Goal: Information Seeking & Learning: Learn about a topic

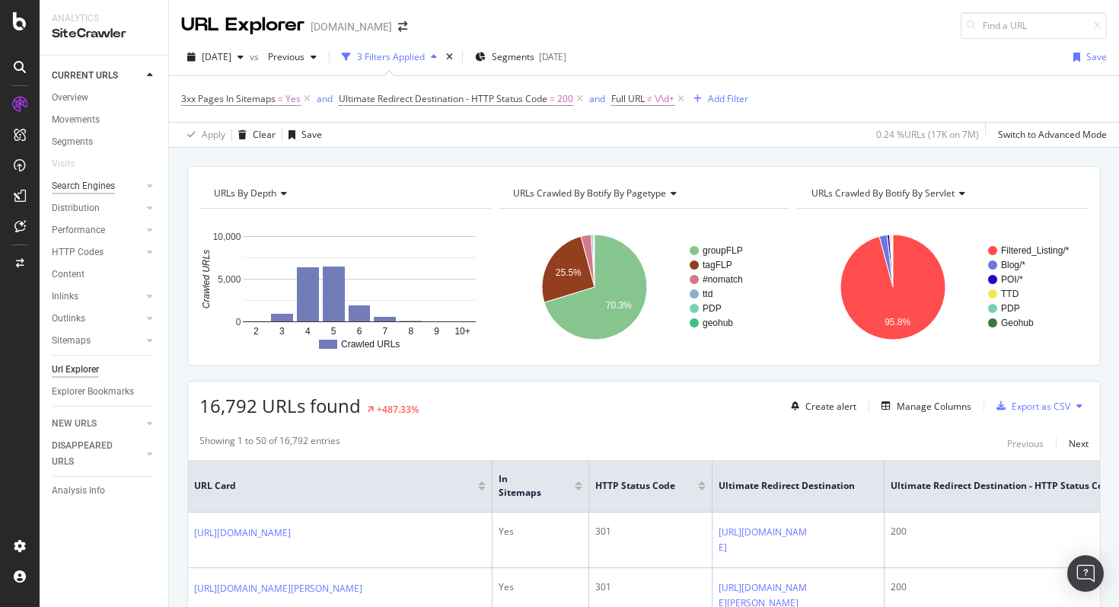
scroll to position [303, 0]
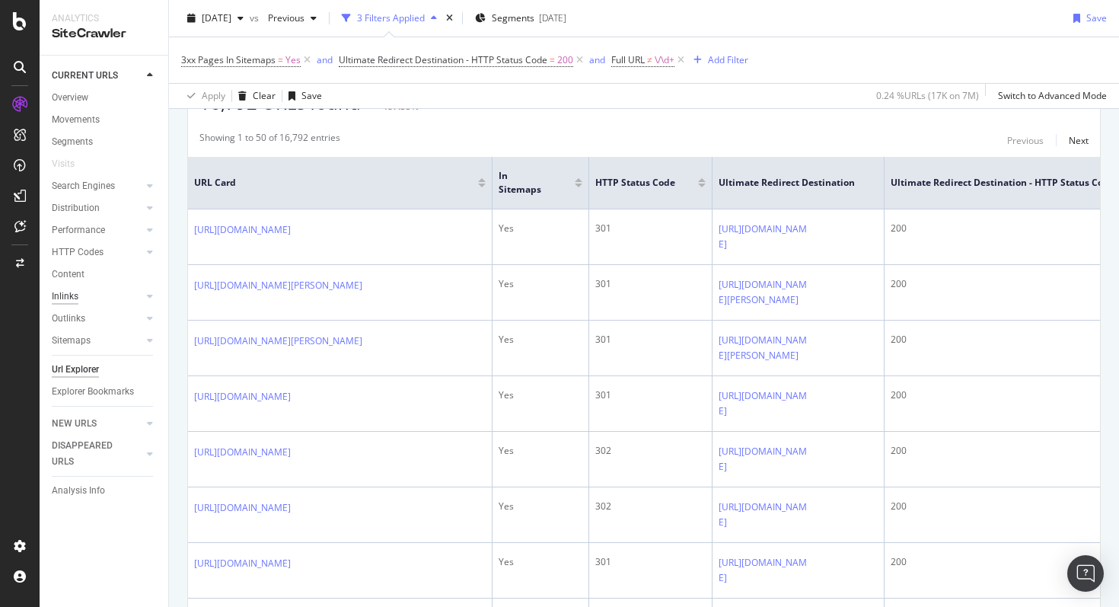
click at [71, 299] on div "Inlinks" at bounding box center [65, 297] width 27 height 16
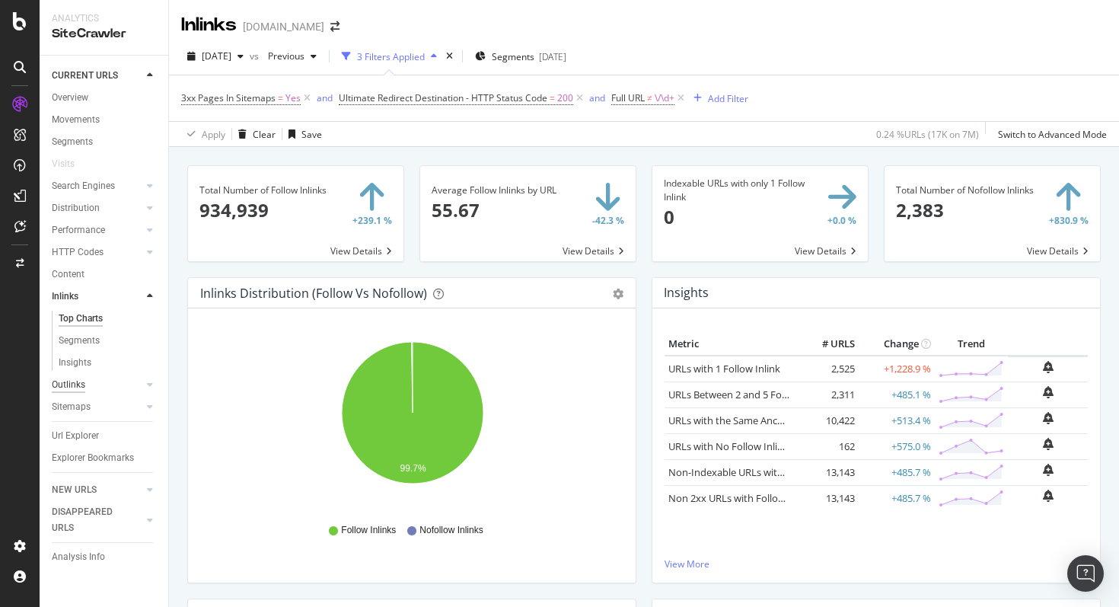
click at [80, 381] on div "Outlinks" at bounding box center [69, 385] width 34 height 16
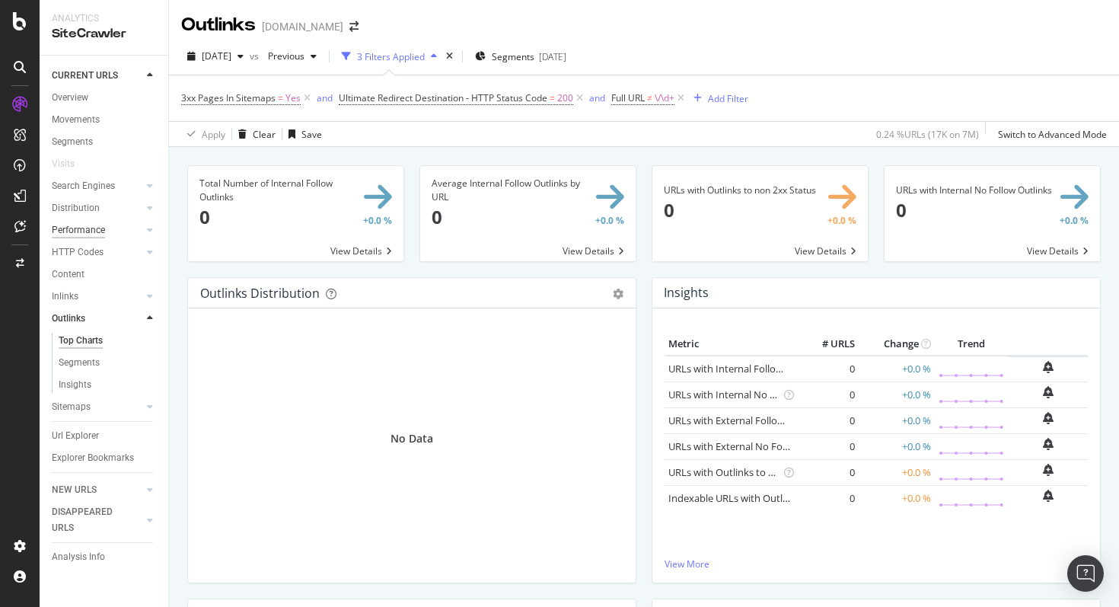
click at [78, 225] on div "Performance" at bounding box center [78, 230] width 53 height 16
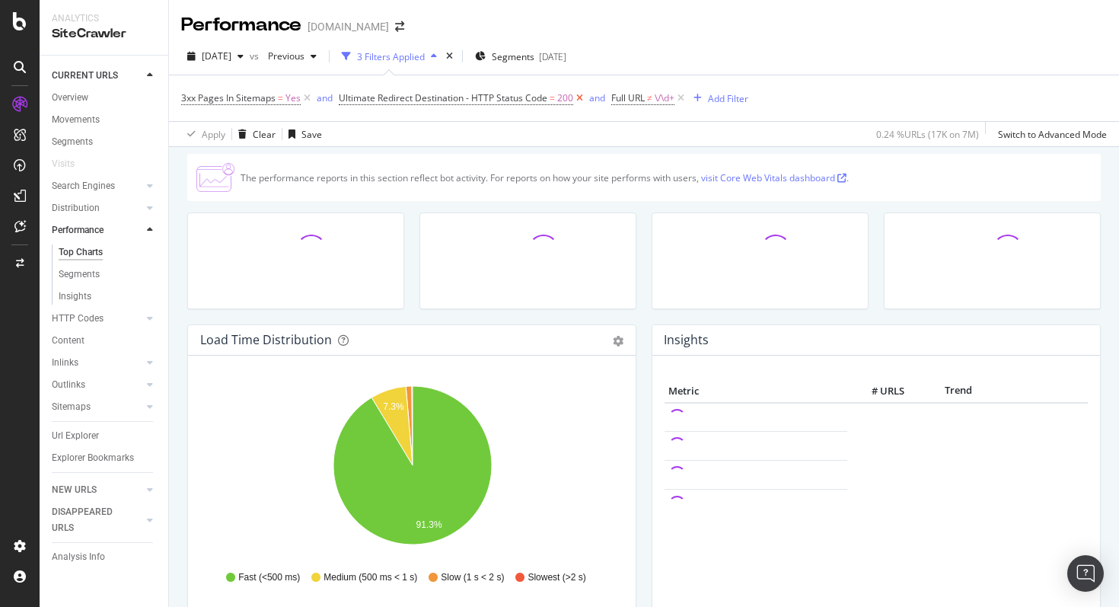
click at [582, 97] on icon at bounding box center [579, 98] width 13 height 15
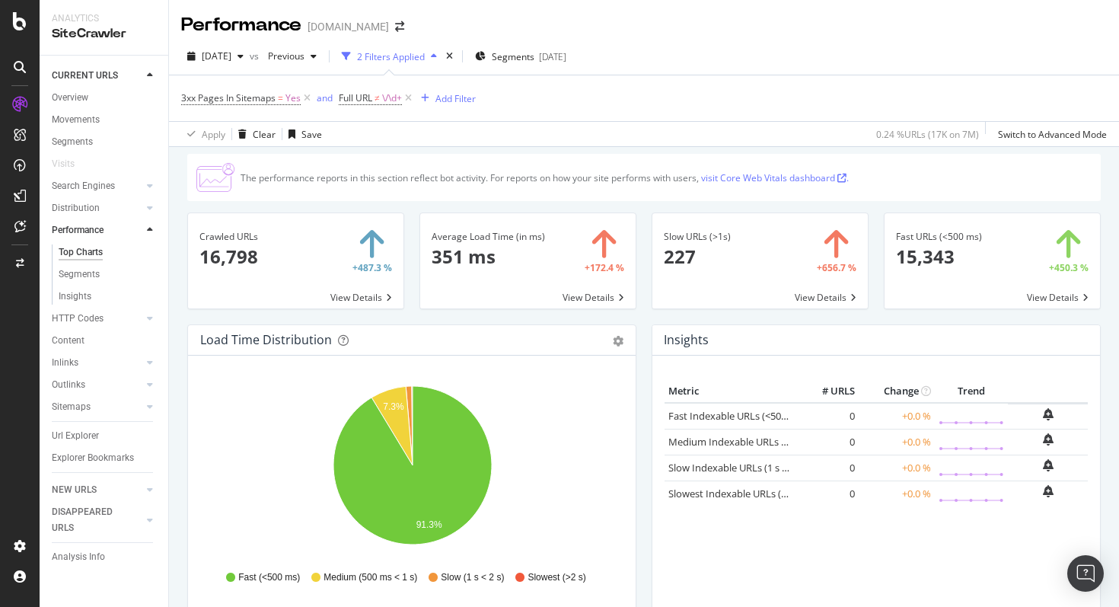
scroll to position [32, 0]
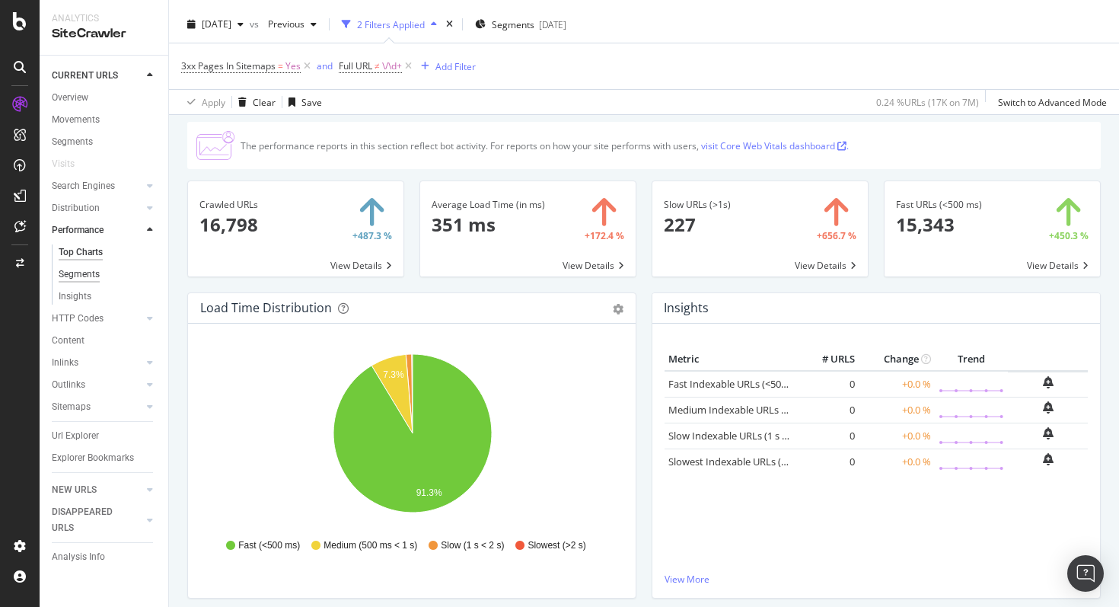
click at [93, 273] on div "Segments" at bounding box center [79, 274] width 41 height 16
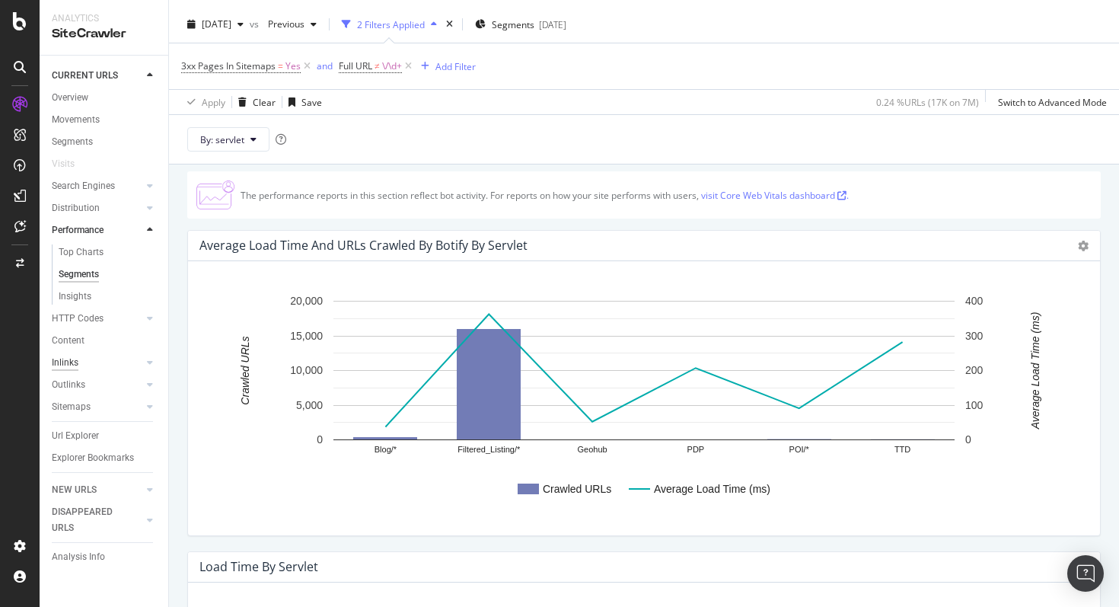
click at [75, 369] on div "Inlinks" at bounding box center [65, 363] width 27 height 16
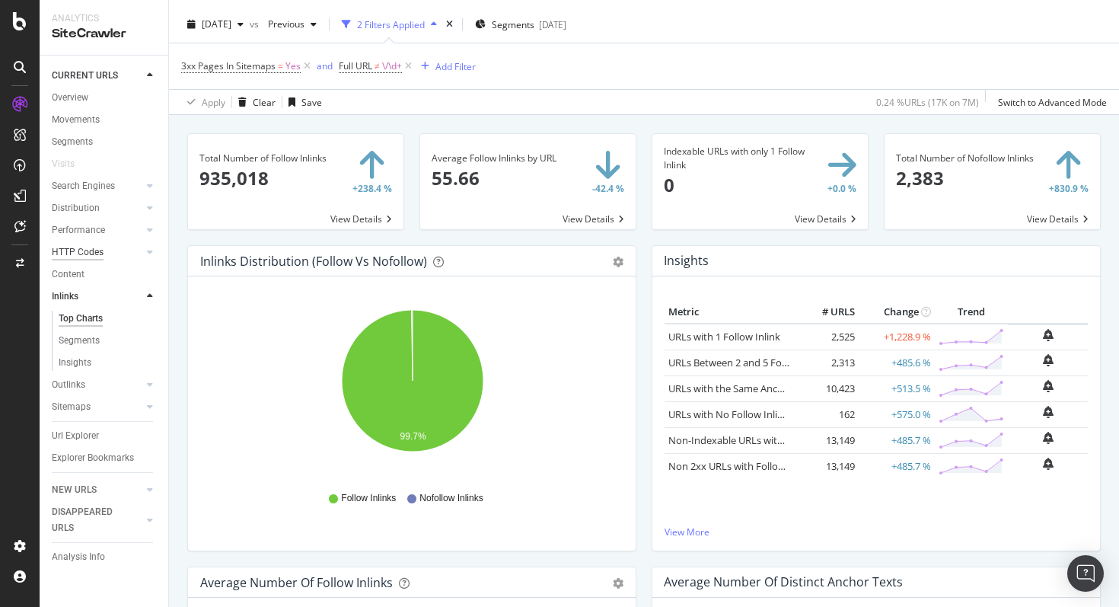
click at [81, 247] on div "HTTP Codes" at bounding box center [78, 252] width 52 height 16
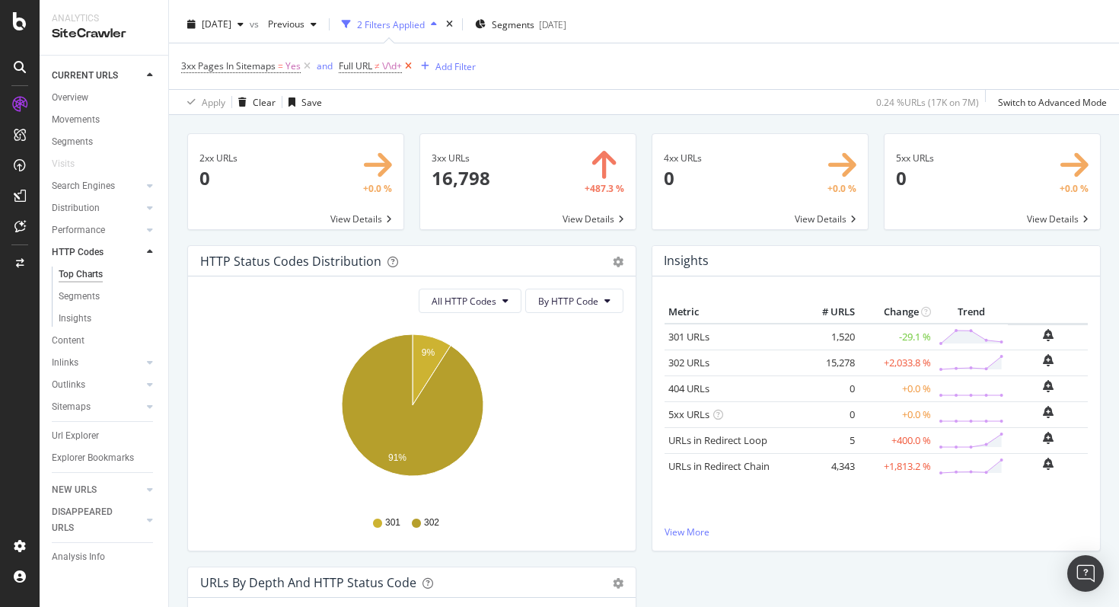
click at [411, 67] on icon at bounding box center [408, 66] width 13 height 15
click at [69, 358] on div "Inlinks" at bounding box center [65, 363] width 27 height 16
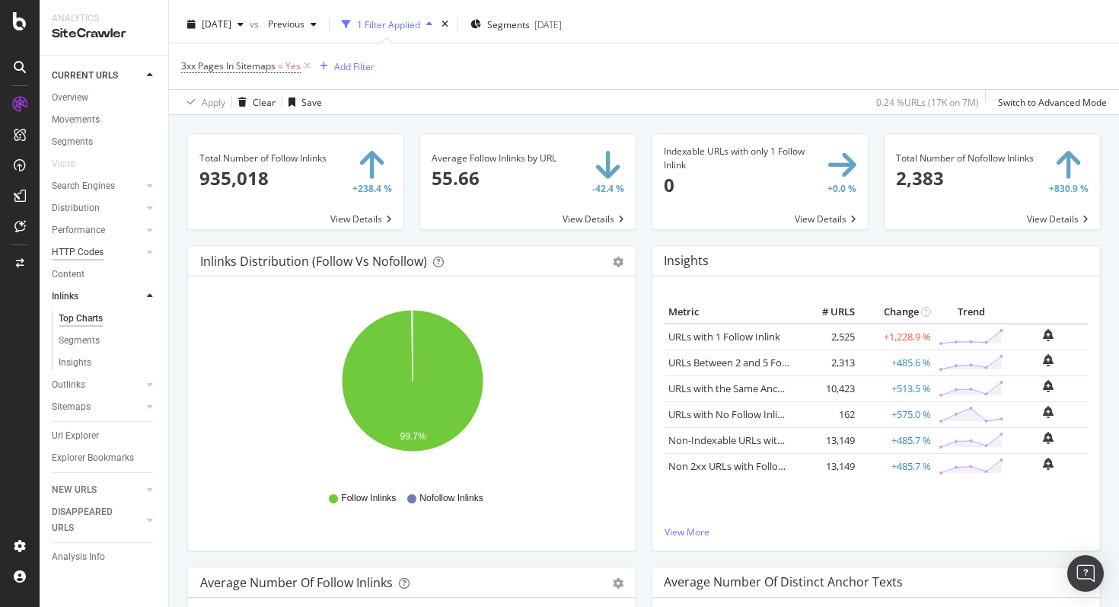
click at [66, 253] on div "HTTP Codes" at bounding box center [78, 252] width 52 height 16
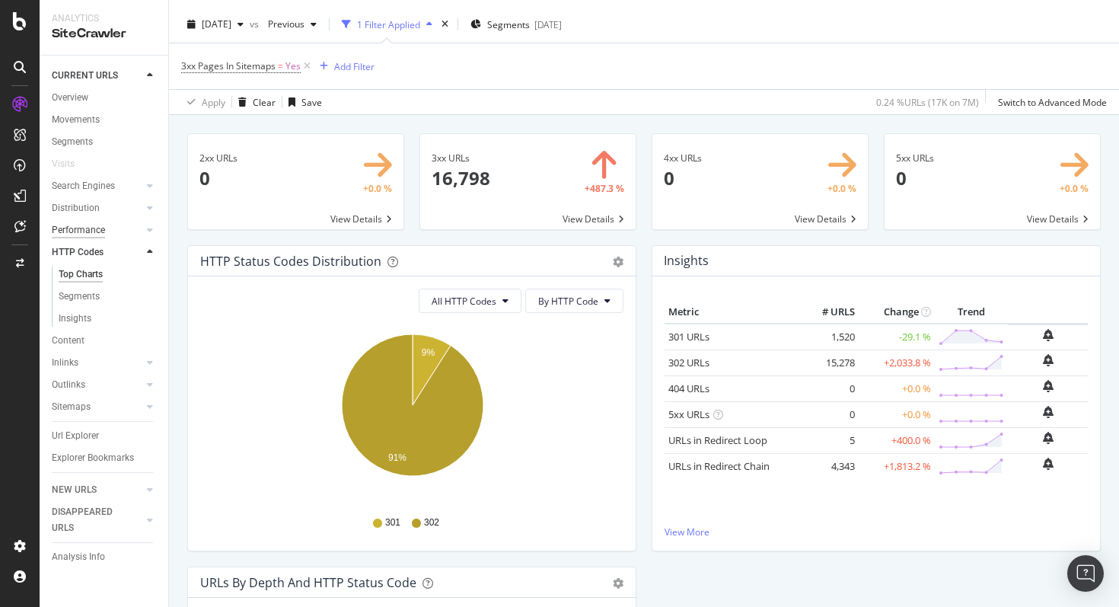
click at [78, 229] on div "Performance" at bounding box center [78, 230] width 53 height 16
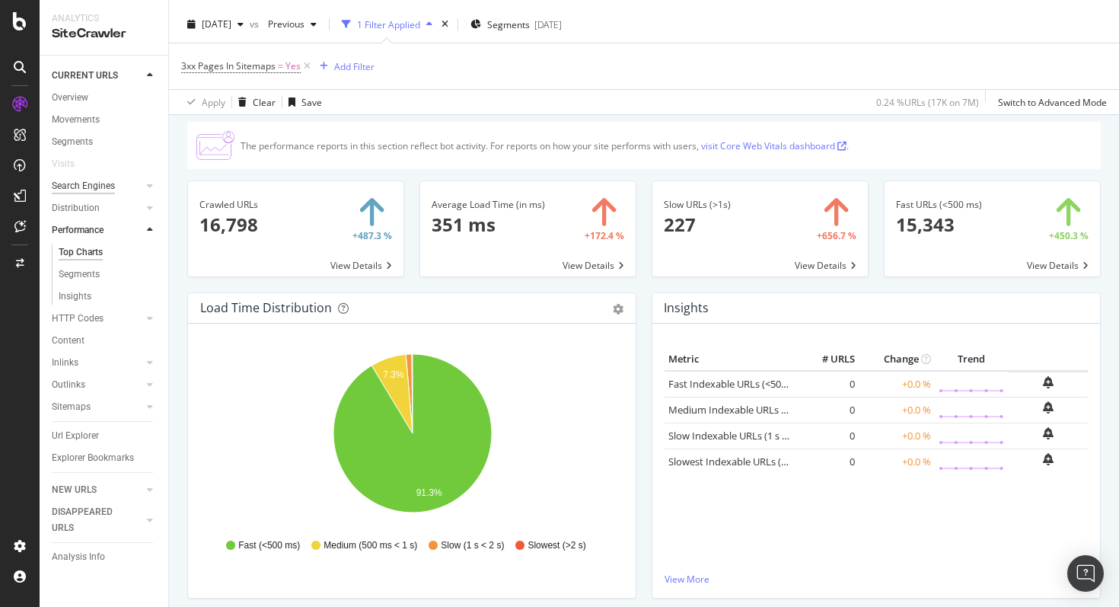
click at [110, 180] on div "Search Engines" at bounding box center [83, 186] width 63 height 16
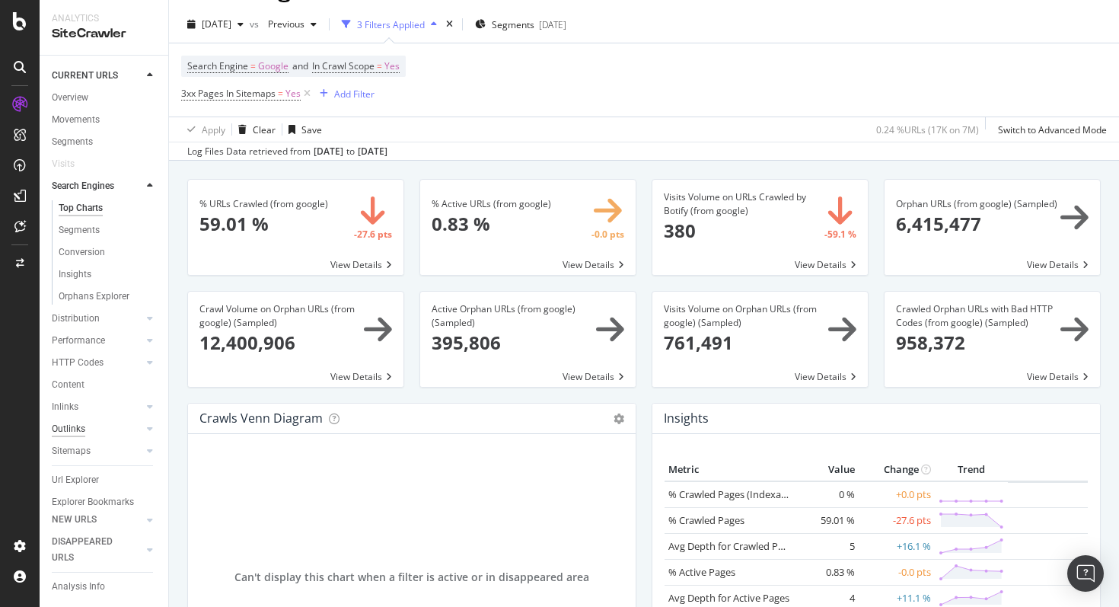
click at [70, 430] on div "Outlinks" at bounding box center [69, 429] width 34 height 16
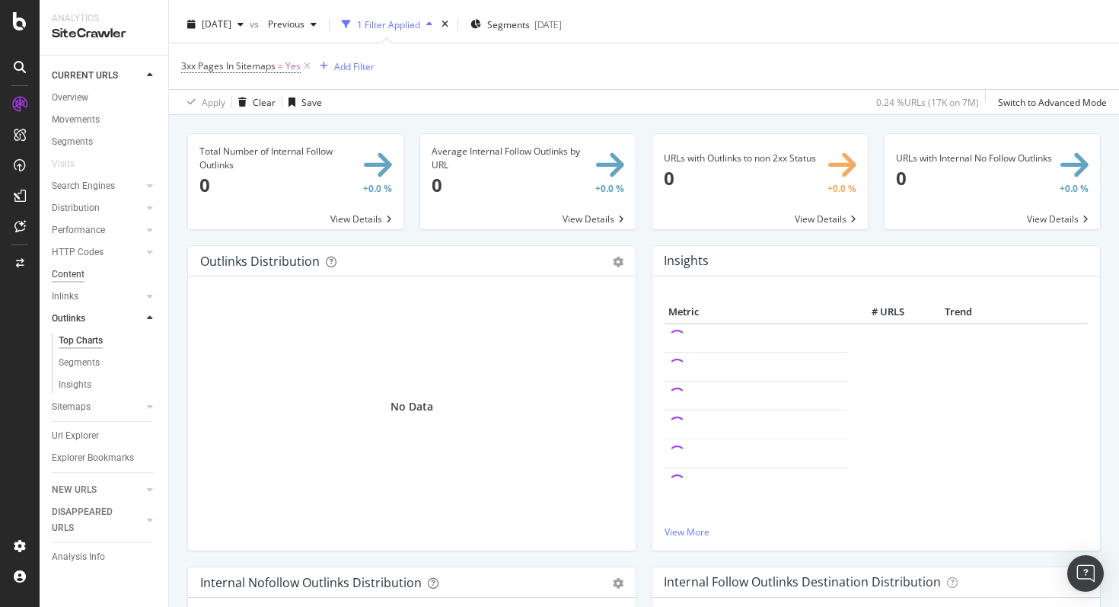
click at [77, 278] on div "Content" at bounding box center [68, 274] width 33 height 16
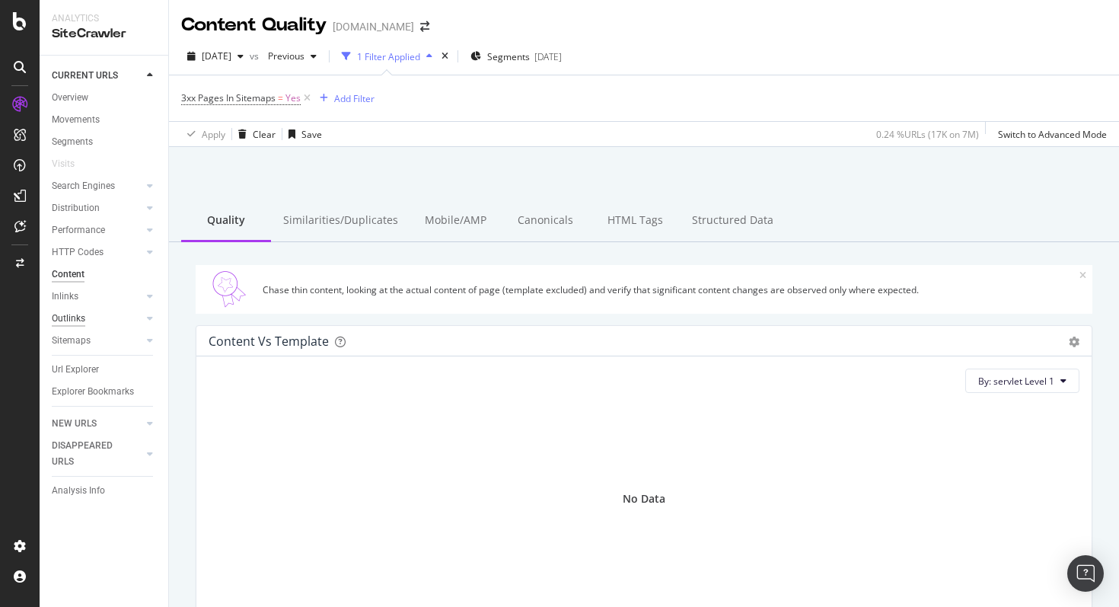
click at [72, 321] on div "Outlinks" at bounding box center [69, 319] width 34 height 16
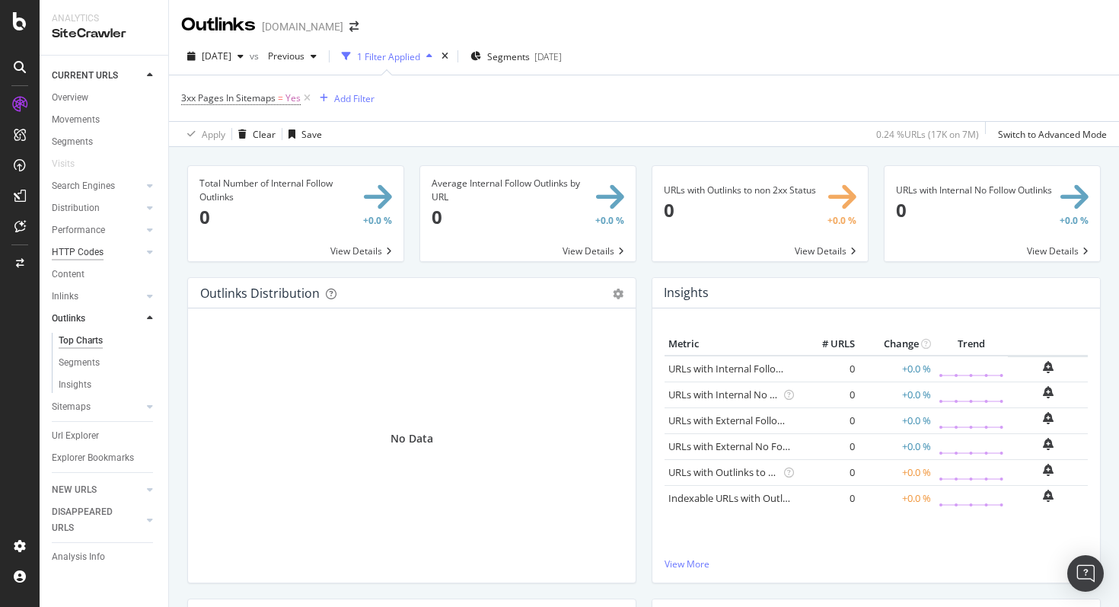
click at [76, 253] on div "HTTP Codes" at bounding box center [78, 252] width 52 height 16
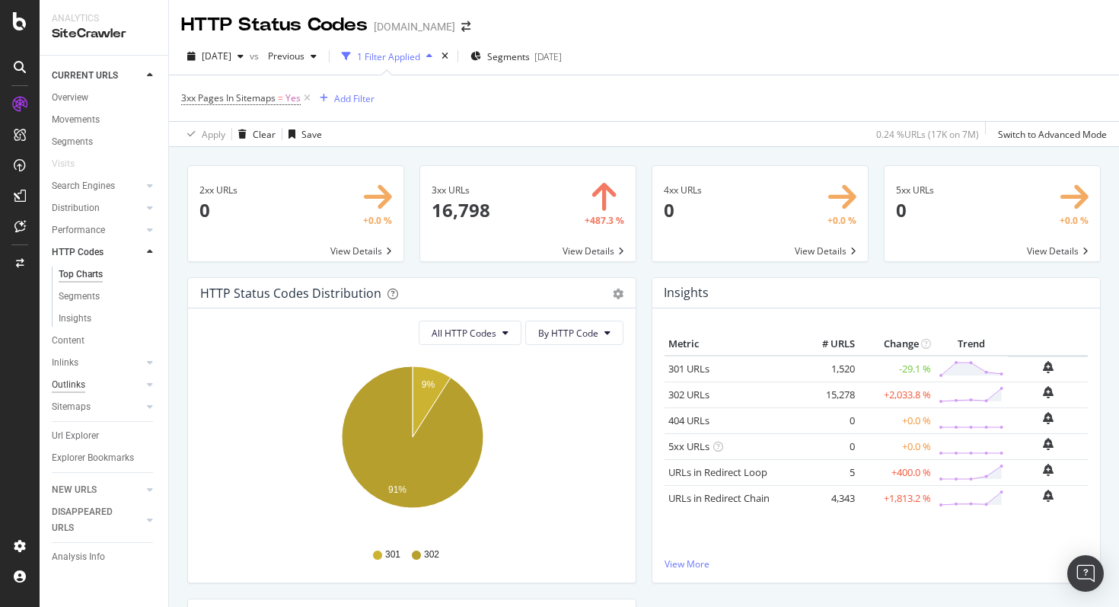
click at [77, 382] on div "Outlinks" at bounding box center [69, 385] width 34 height 16
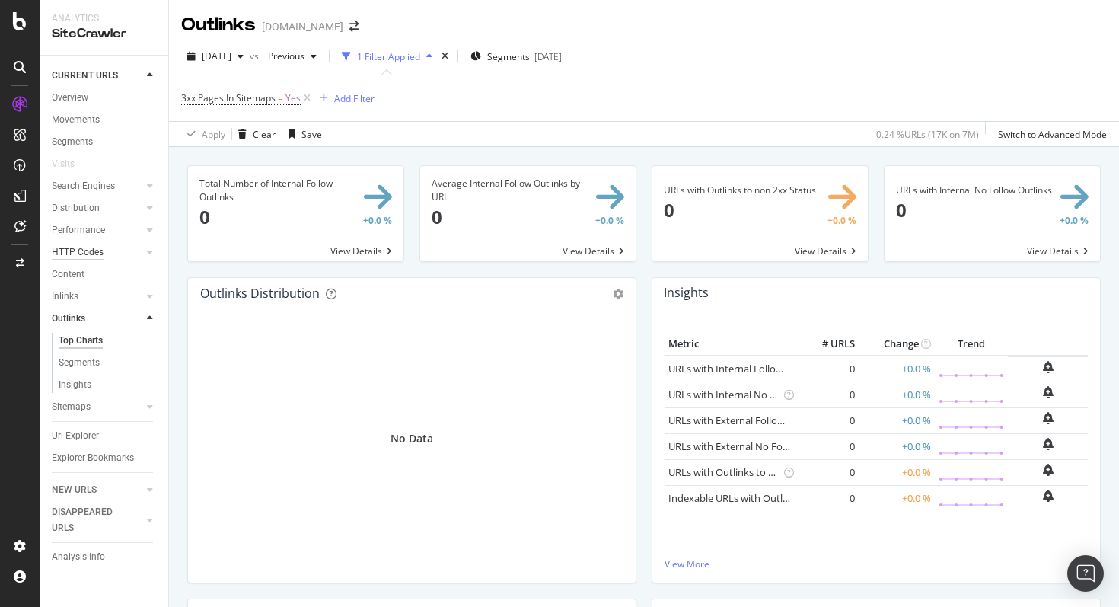
click at [88, 247] on div "HTTP Codes" at bounding box center [78, 252] width 52 height 16
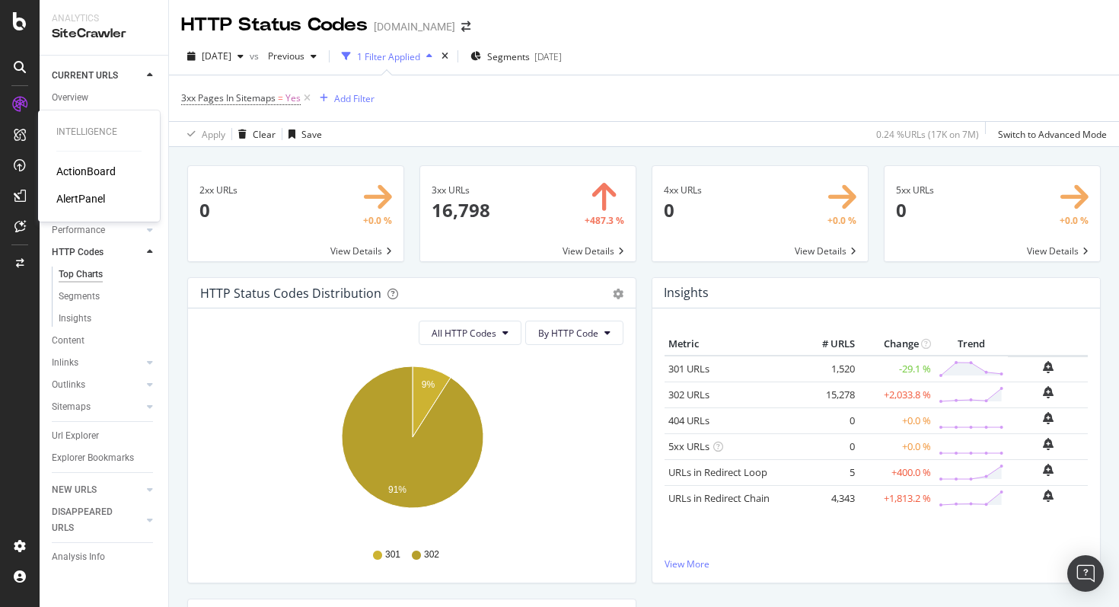
click at [87, 171] on div "ActionBoard" at bounding box center [85, 171] width 59 height 15
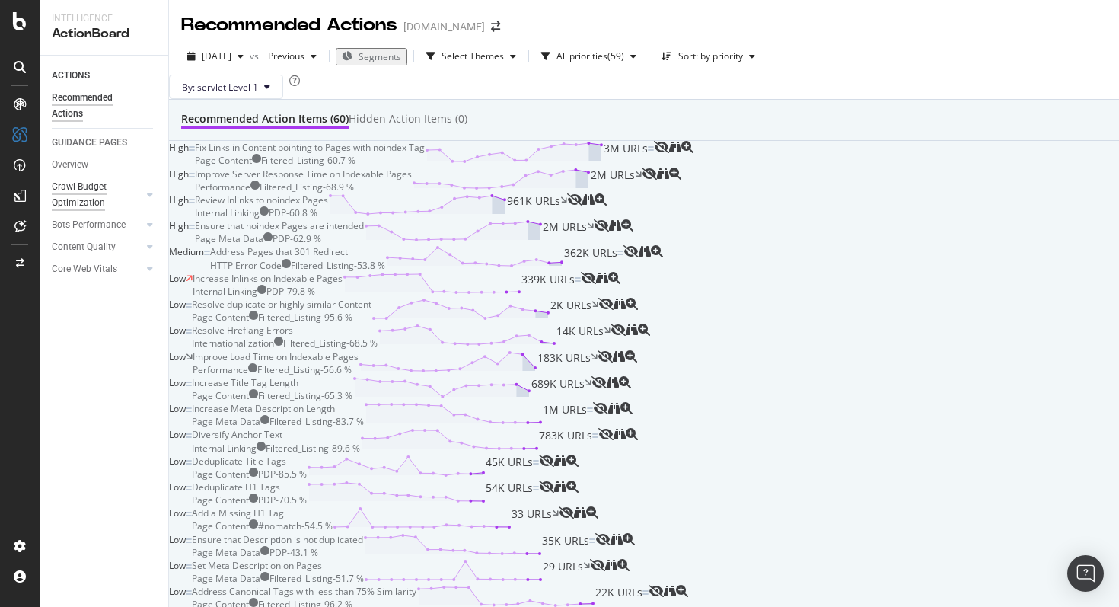
click at [80, 188] on div "Crawl Budget Optimization" at bounding box center [92, 195] width 80 height 32
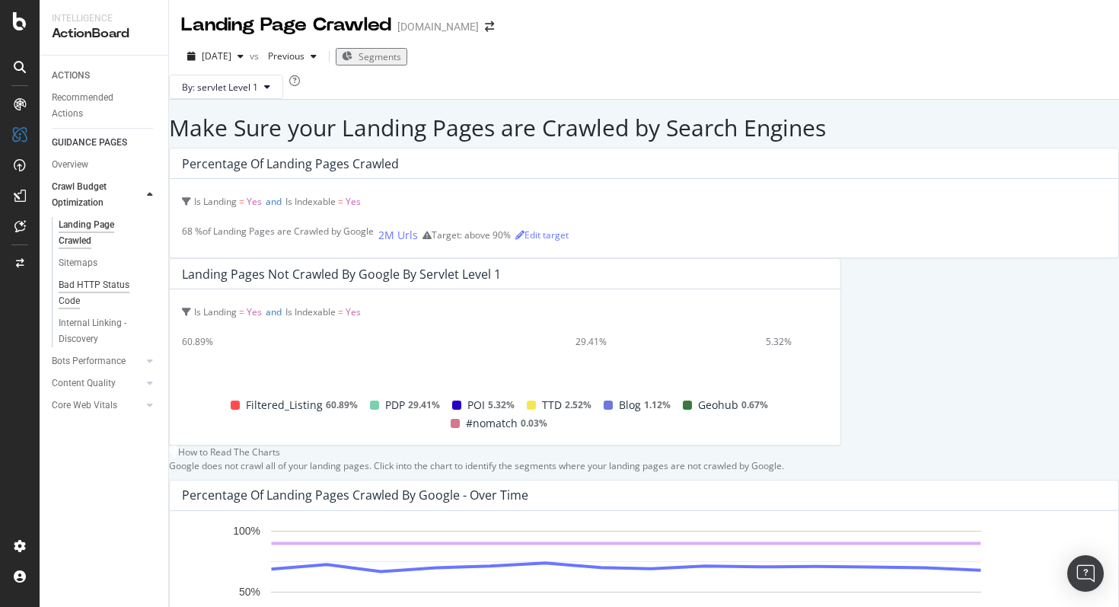
click at [72, 281] on div "Bad HTTP Status Code" at bounding box center [101, 293] width 85 height 32
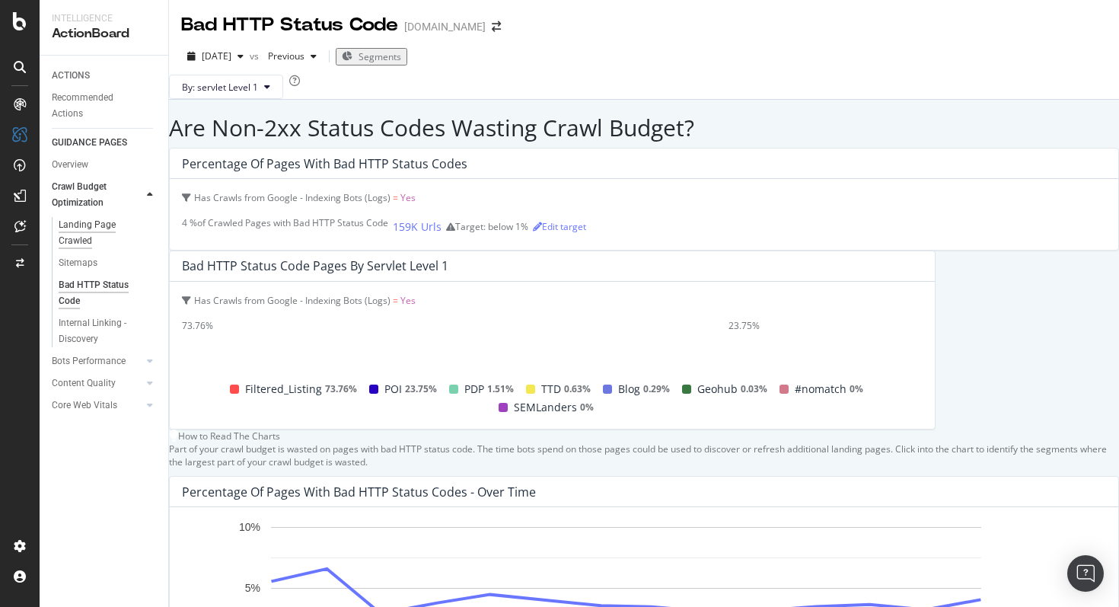
click at [94, 227] on div "Landing Page Crawled" at bounding box center [101, 233] width 85 height 32
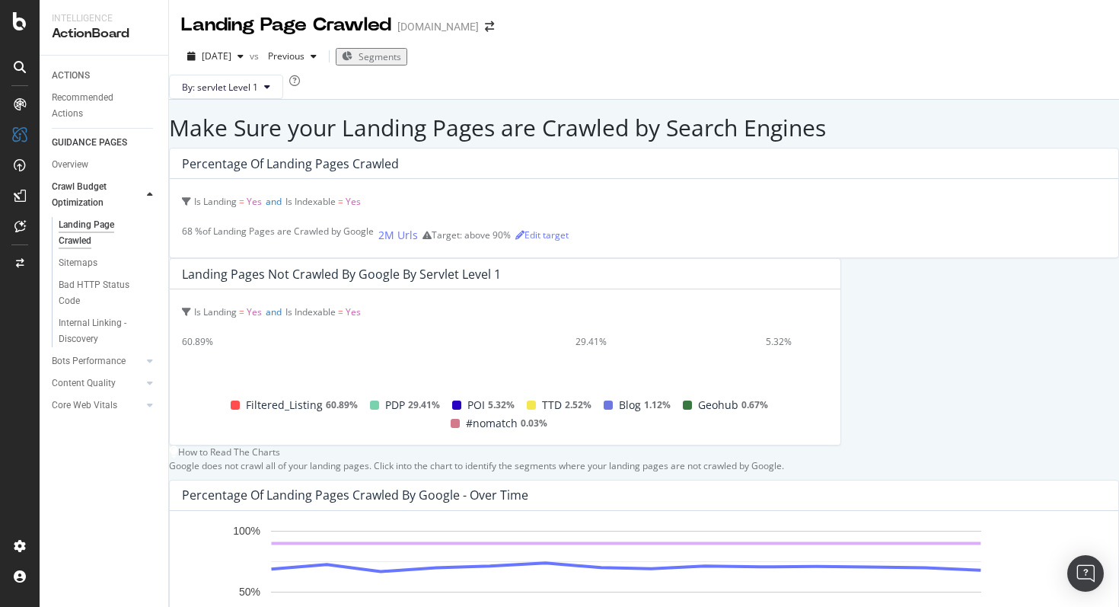
scroll to position [346, 0]
click at [75, 359] on div "Bots Performance" at bounding box center [89, 361] width 74 height 16
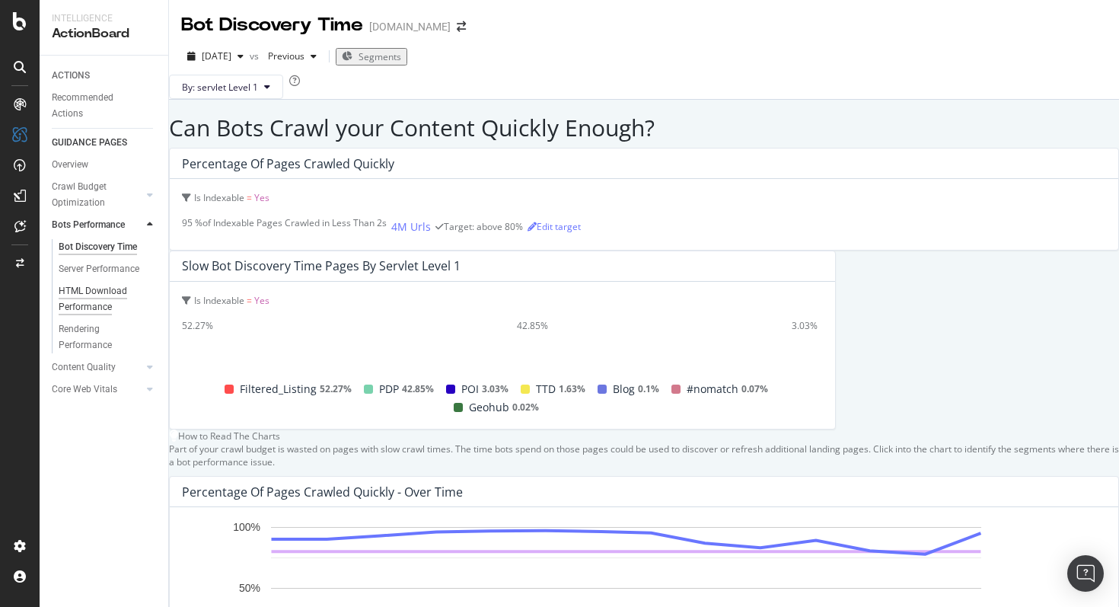
click at [90, 298] on div "HTML Download Performance" at bounding box center [103, 299] width 88 height 32
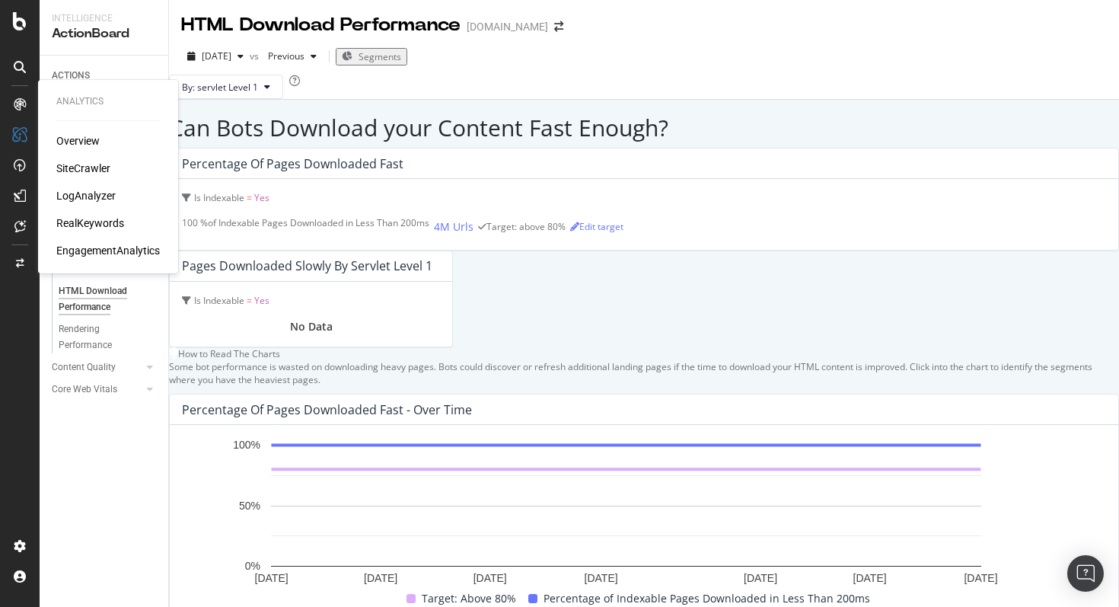
click at [70, 146] on div "Overview" at bounding box center [77, 140] width 43 height 15
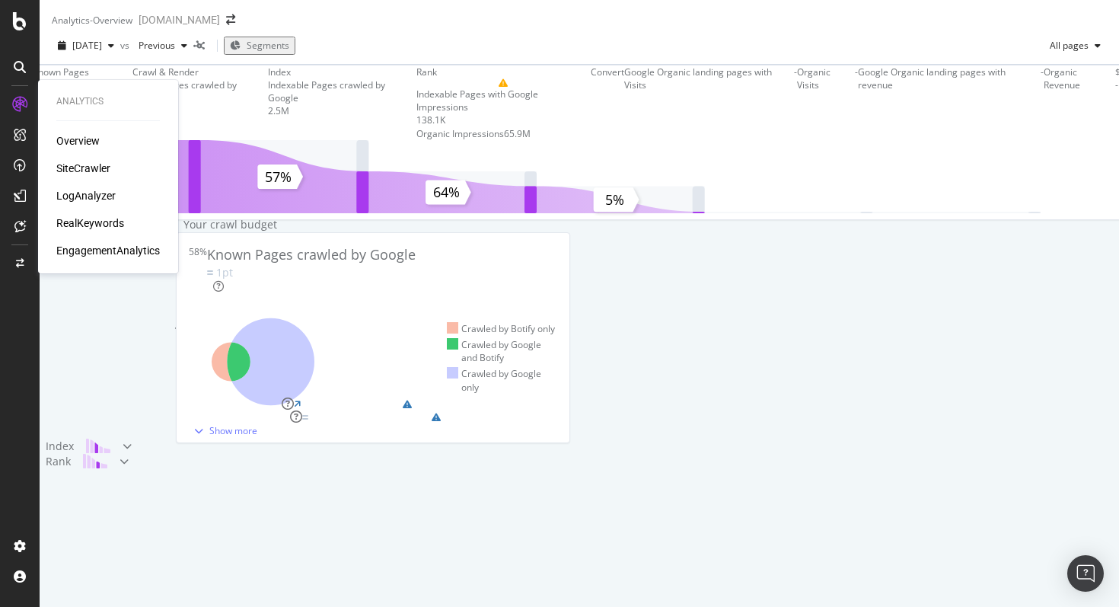
click at [75, 197] on div "LogAnalyzer" at bounding box center [85, 195] width 59 height 15
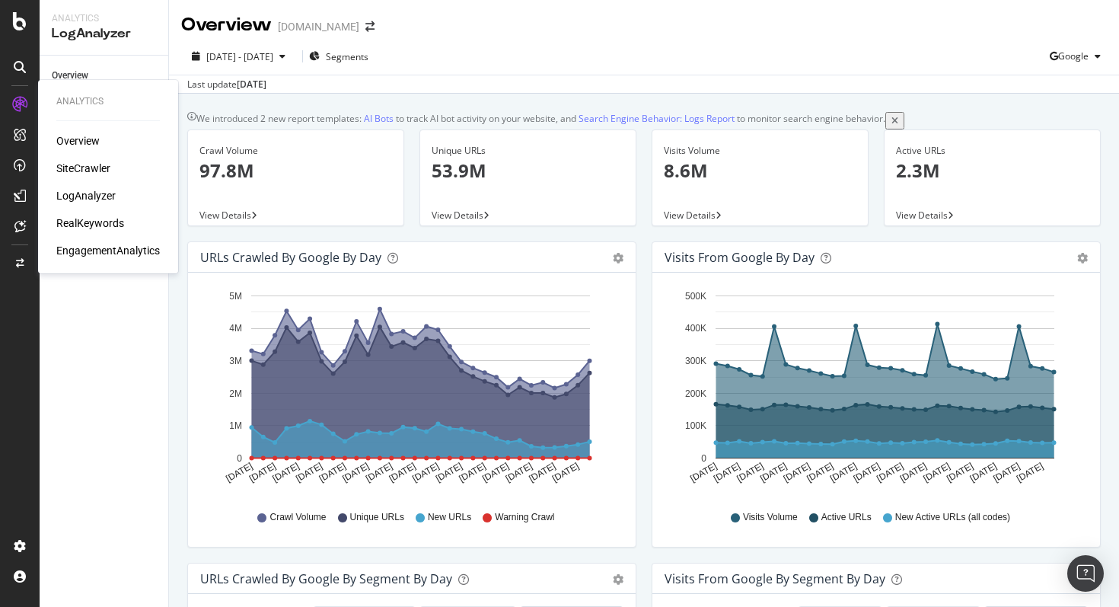
click at [77, 172] on div "SiteCrawler" at bounding box center [83, 168] width 54 height 15
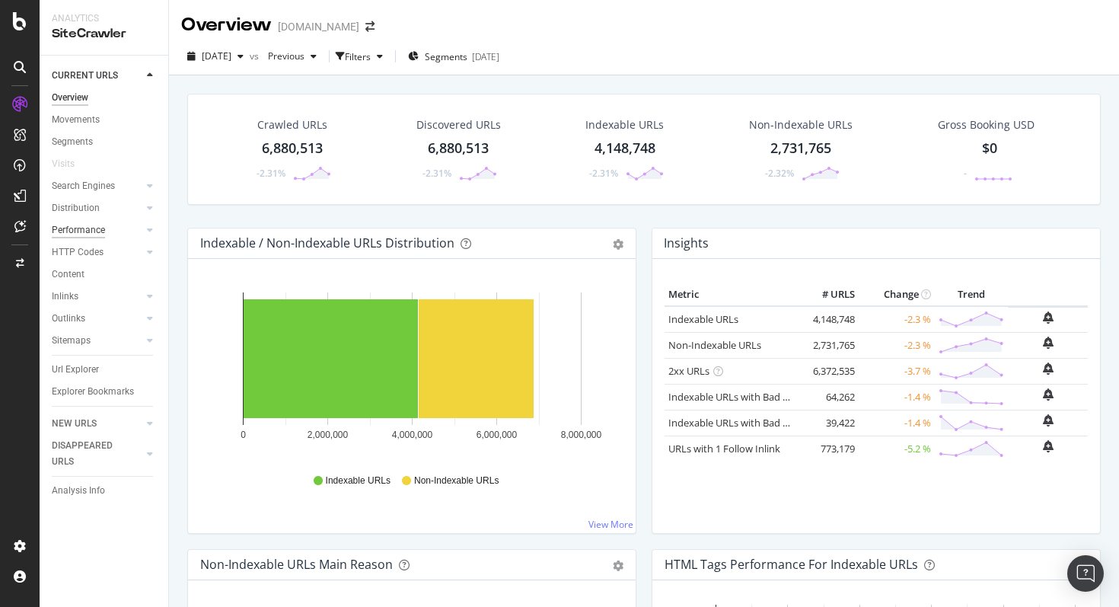
click at [91, 231] on div "Performance" at bounding box center [78, 230] width 53 height 16
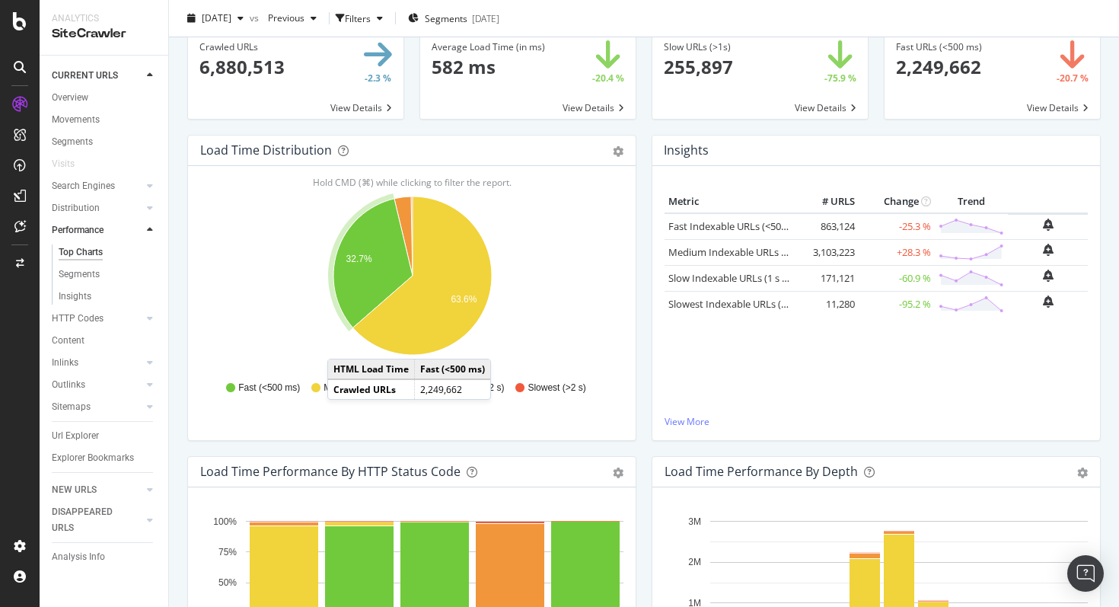
scroll to position [161, 0]
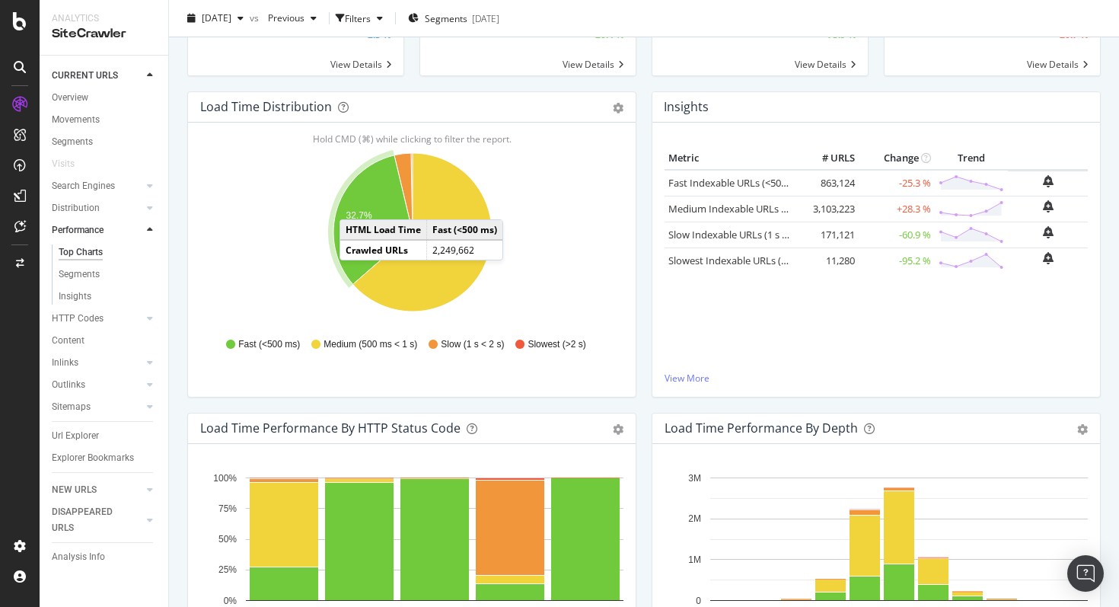
click at [355, 204] on icon "A chart." at bounding box center [372, 219] width 79 height 129
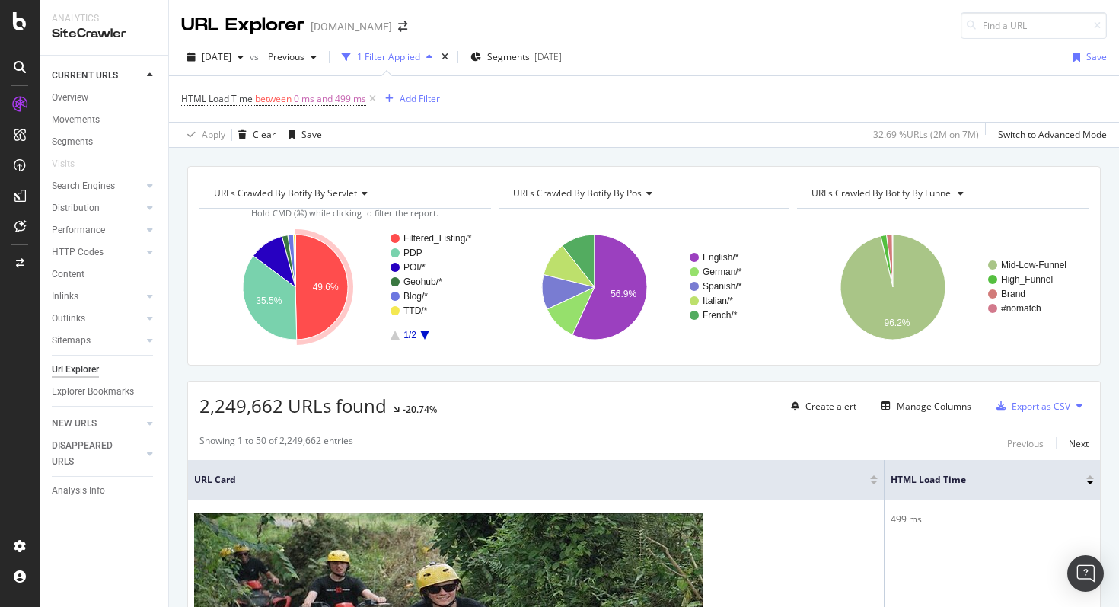
click at [346, 292] on icon "A chart." at bounding box center [321, 287] width 53 height 105
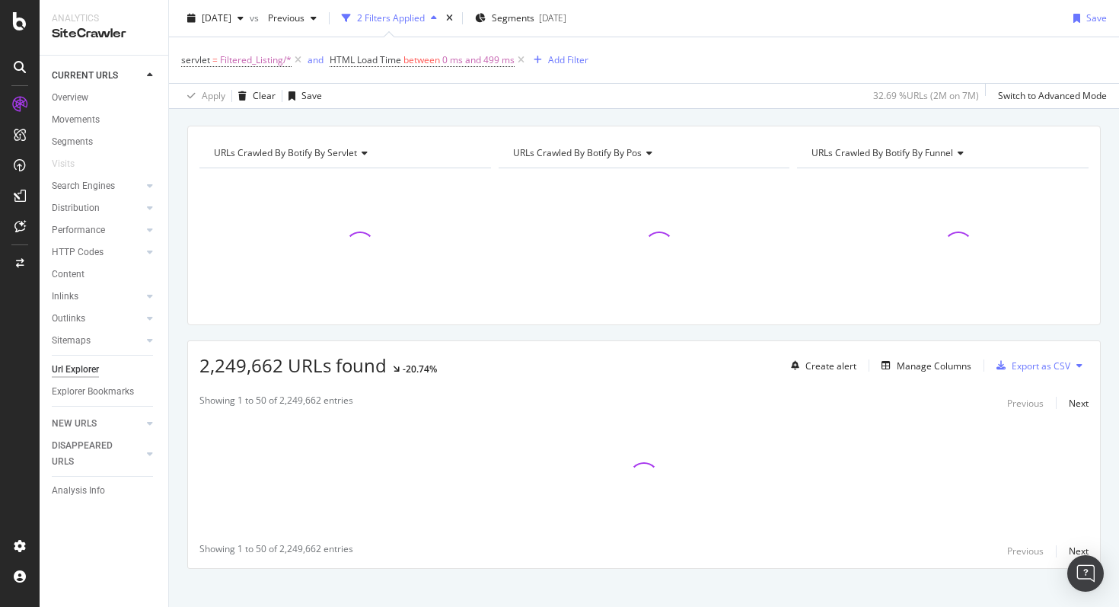
scroll to position [56, 0]
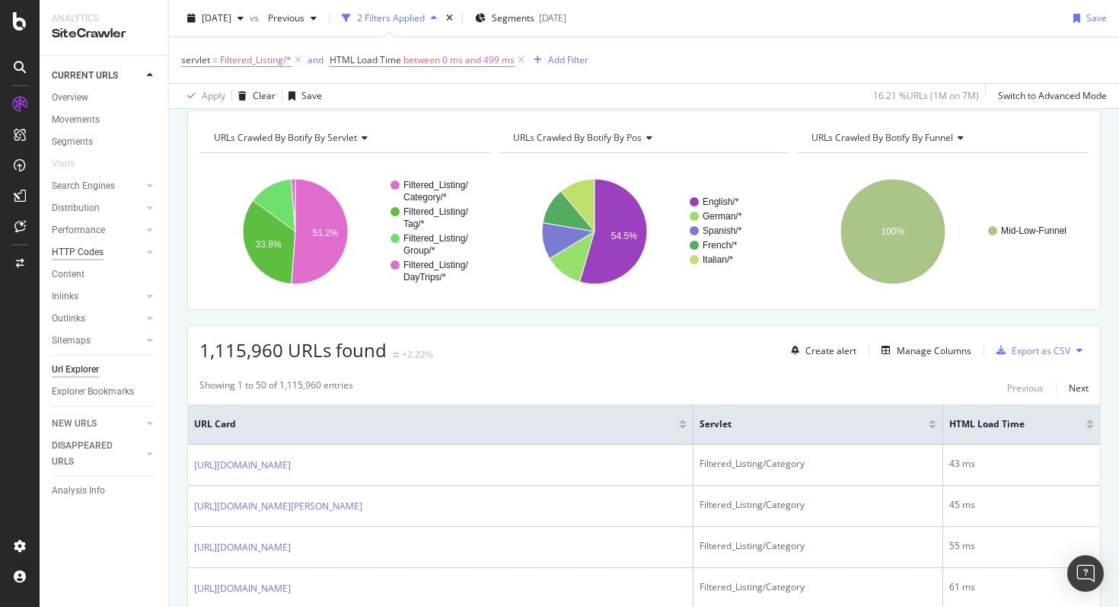
click at [85, 251] on div "HTTP Codes" at bounding box center [78, 252] width 52 height 16
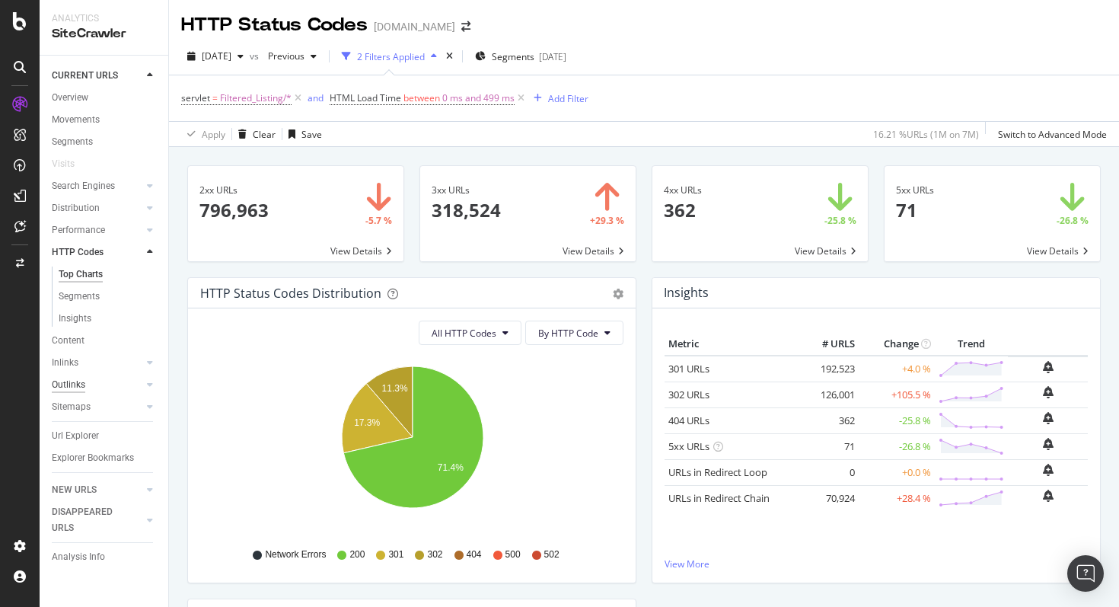
click at [65, 382] on div "Outlinks" at bounding box center [69, 385] width 34 height 16
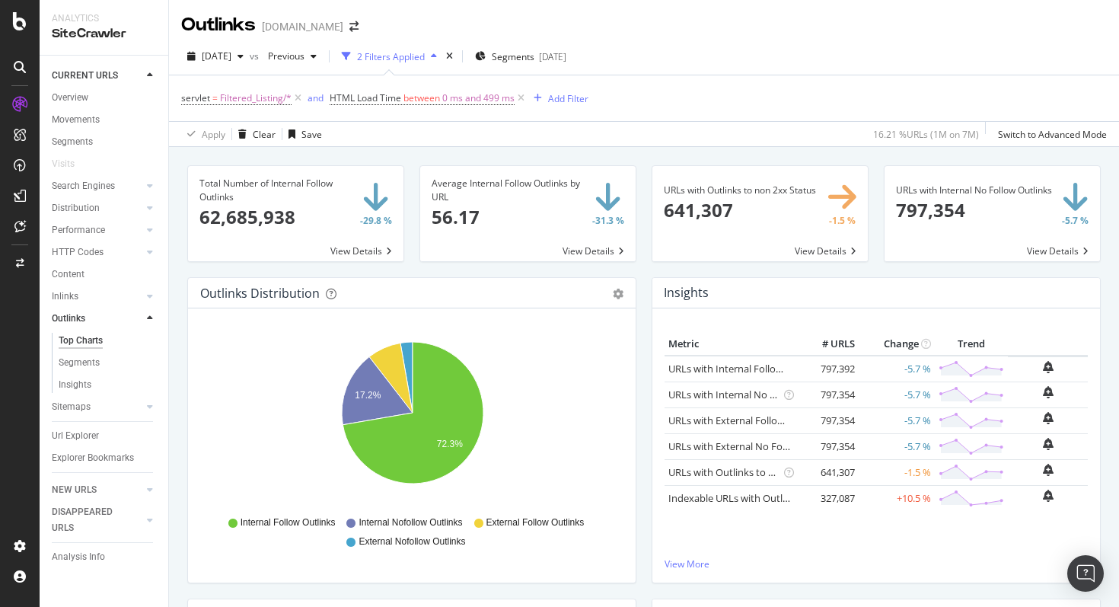
click at [77, 349] on div "Top Charts" at bounding box center [110, 342] width 116 height 19
click at [84, 199] on div "Distribution" at bounding box center [110, 208] width 116 height 22
click at [87, 191] on div "Search Engines" at bounding box center [83, 186] width 63 height 16
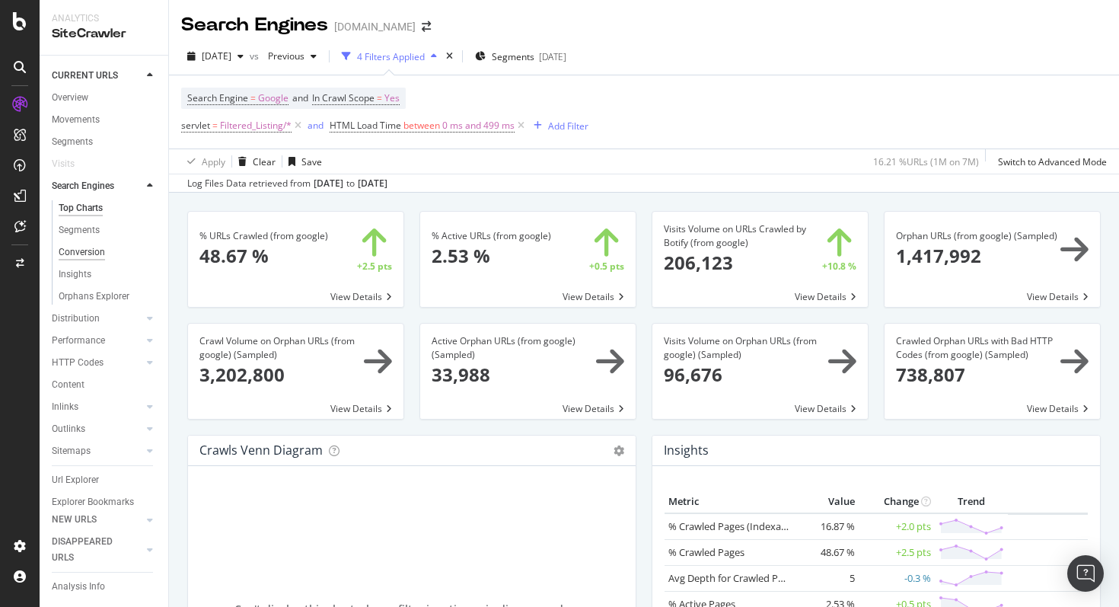
click at [64, 254] on div "Conversion" at bounding box center [82, 252] width 46 height 16
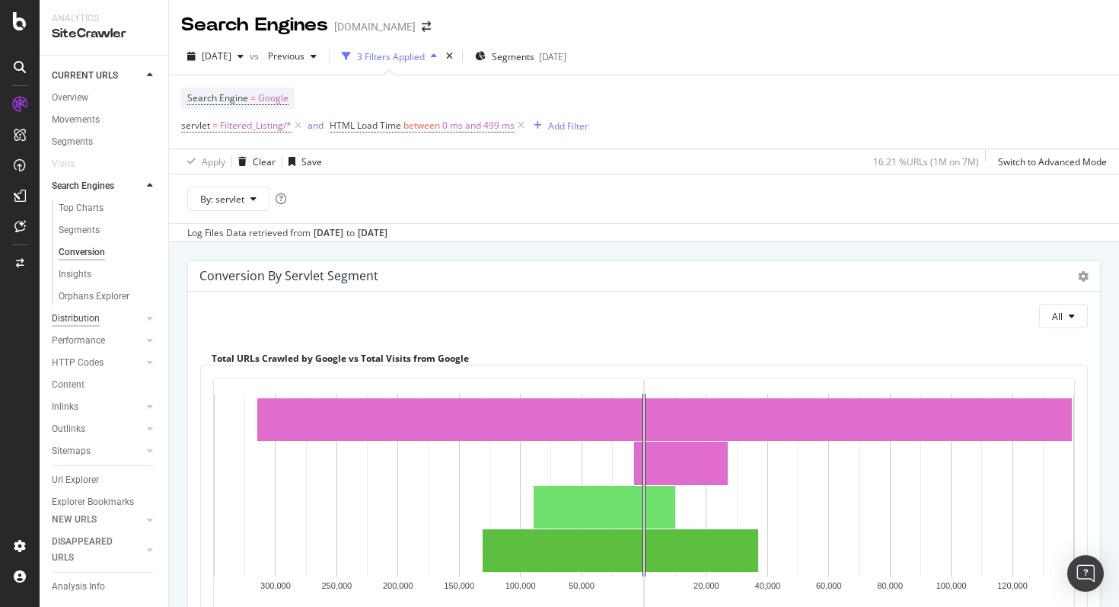
click at [79, 322] on div "Distribution" at bounding box center [76, 319] width 48 height 16
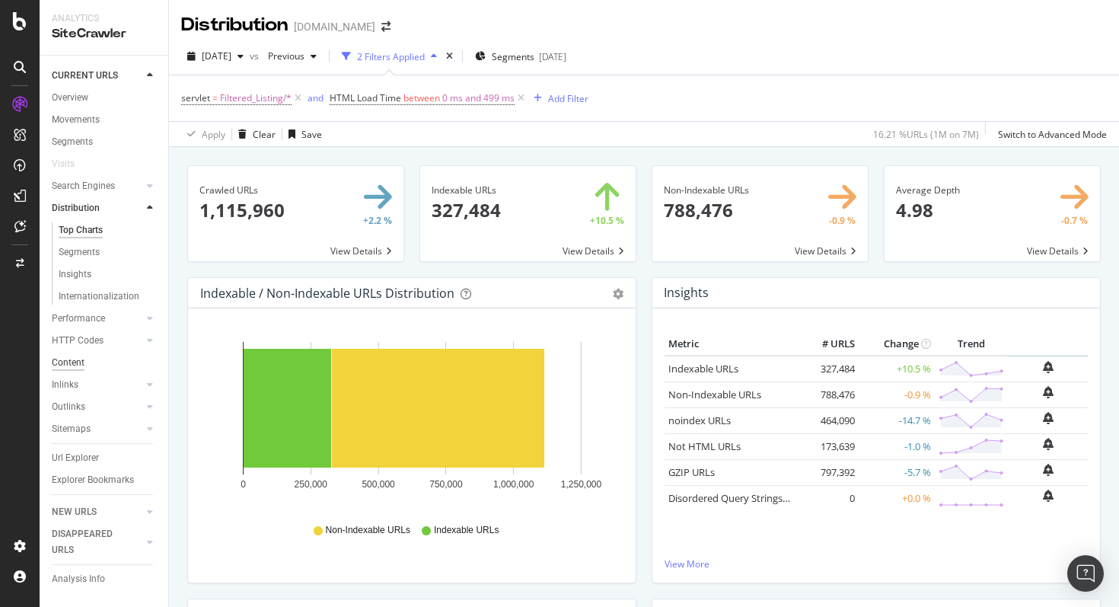
click at [68, 369] on div "Content" at bounding box center [68, 363] width 33 height 16
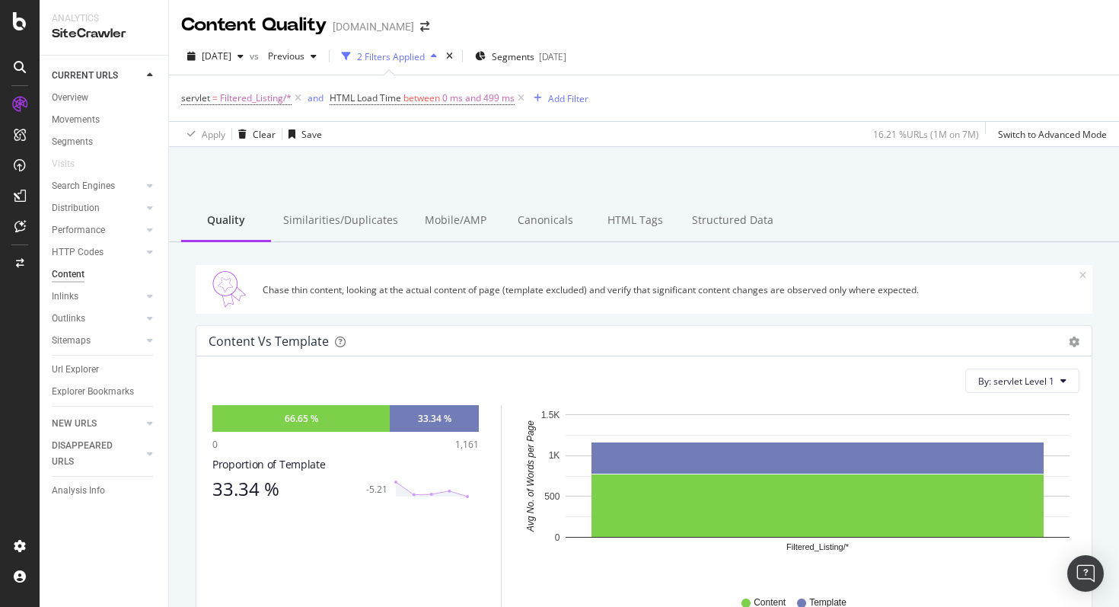
click at [79, 288] on div "Inlinks" at bounding box center [110, 297] width 116 height 22
click at [83, 319] on div "Outlinks" at bounding box center [69, 319] width 34 height 16
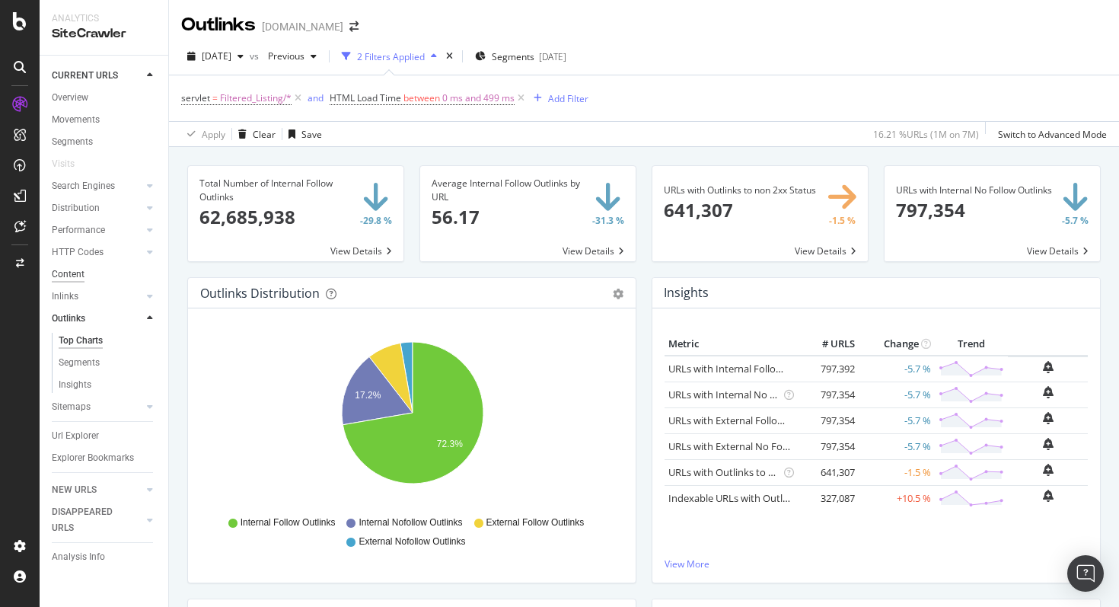
click at [78, 280] on div "Content" at bounding box center [68, 274] width 33 height 16
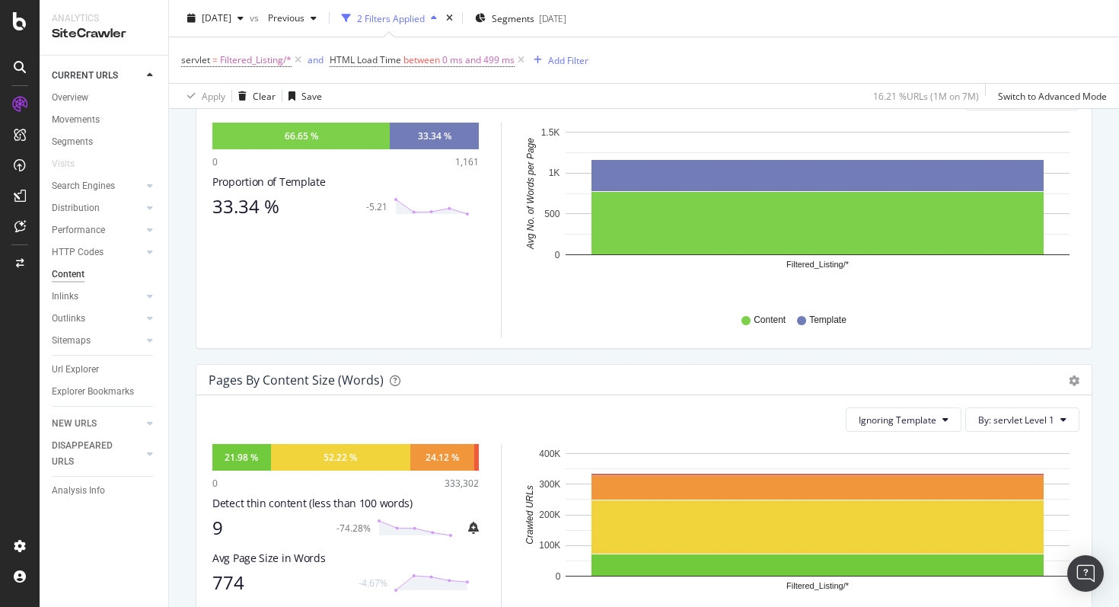
scroll to position [287, 0]
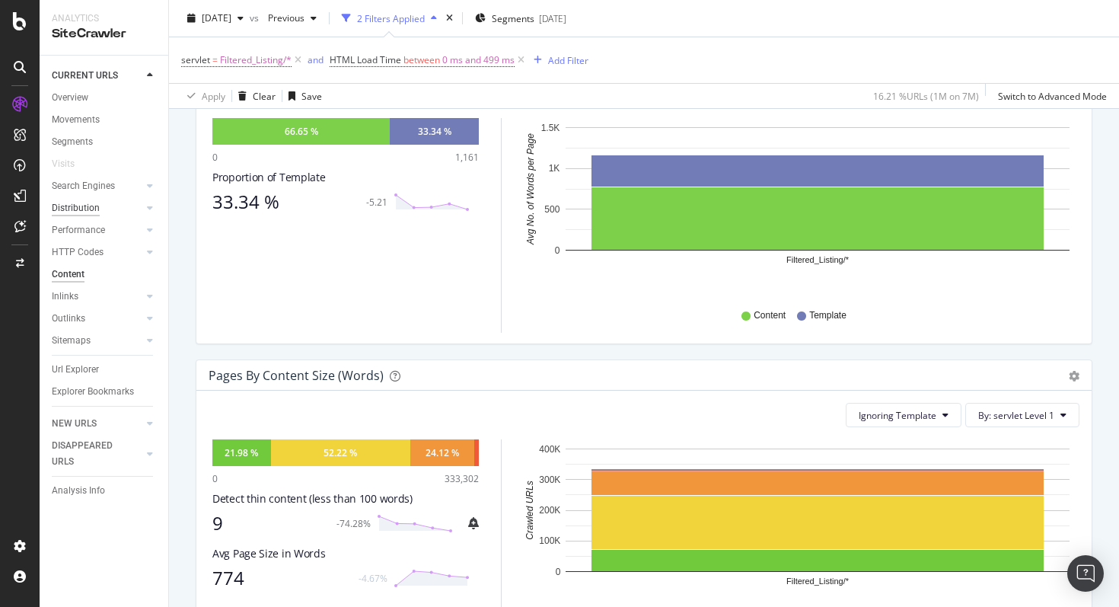
click at [86, 203] on div "Distribution" at bounding box center [76, 208] width 48 height 16
